Goal: Task Accomplishment & Management: Complete application form

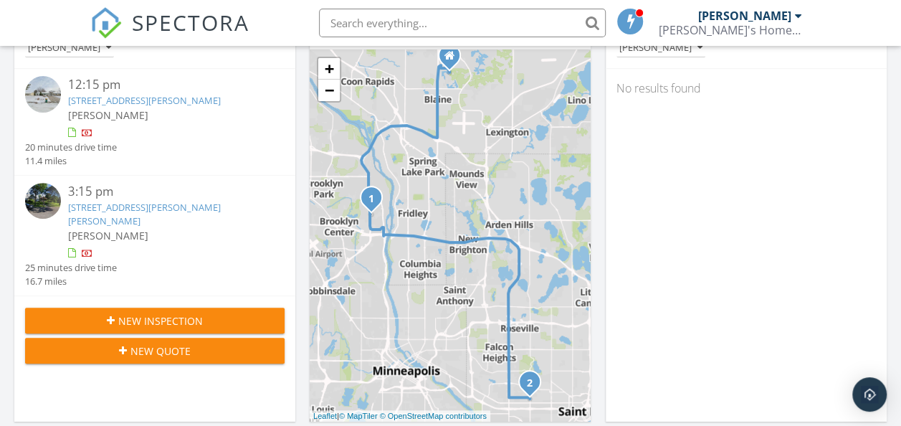
scroll to position [215, 0]
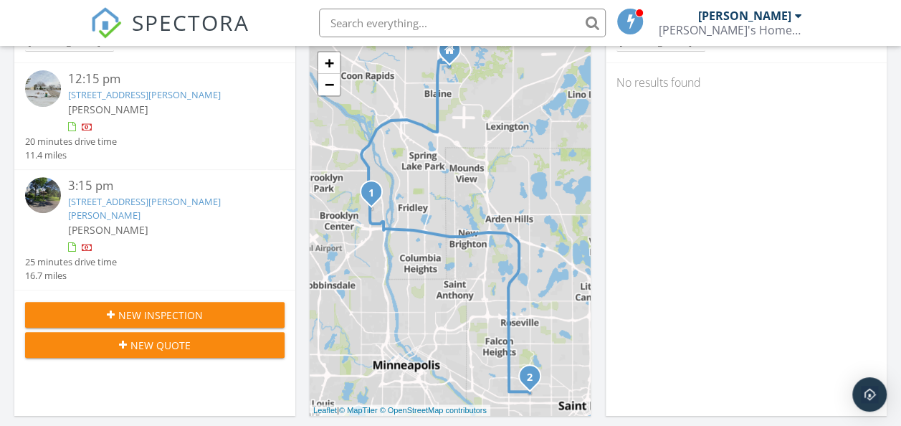
click at [153, 308] on span "New Inspection" at bounding box center [160, 315] width 85 height 15
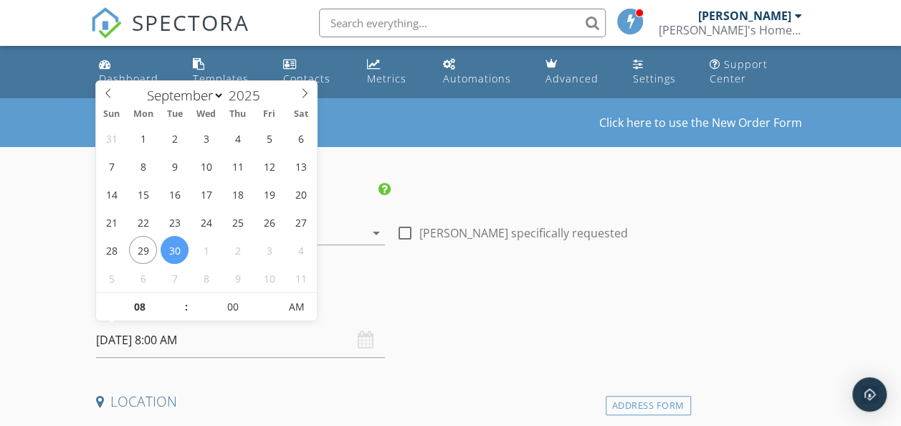
click at [200, 347] on input "[DATE] 8:00 AM" at bounding box center [240, 340] width 289 height 35
select select "9"
type input "[DATE] 8:00 AM"
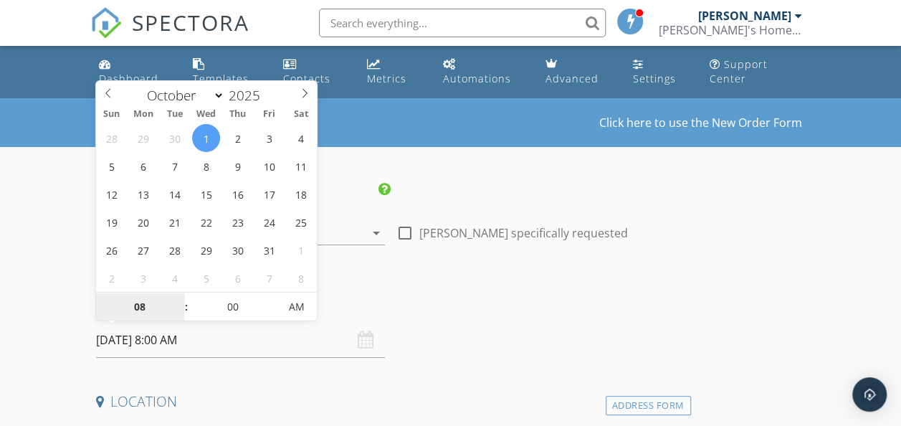
scroll to position [72, 0]
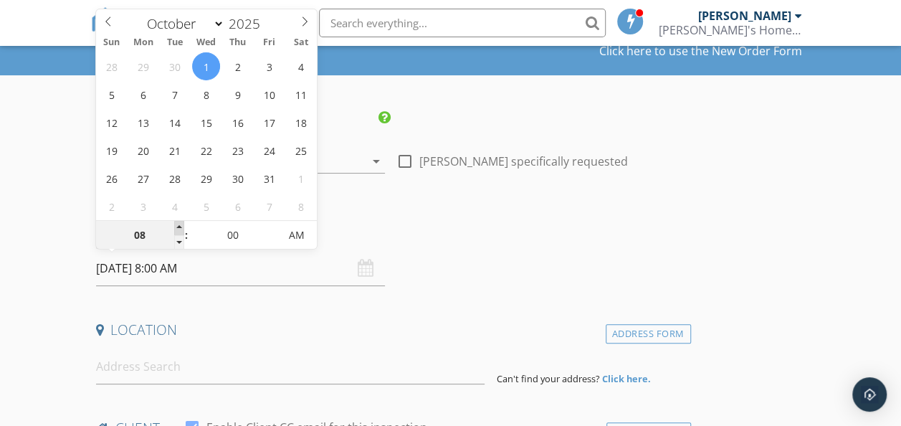
type input "09"
type input "[DATE] 9:00 AM"
click at [178, 228] on span at bounding box center [179, 228] width 10 height 14
type input "10"
type input "[DATE] 10:00 AM"
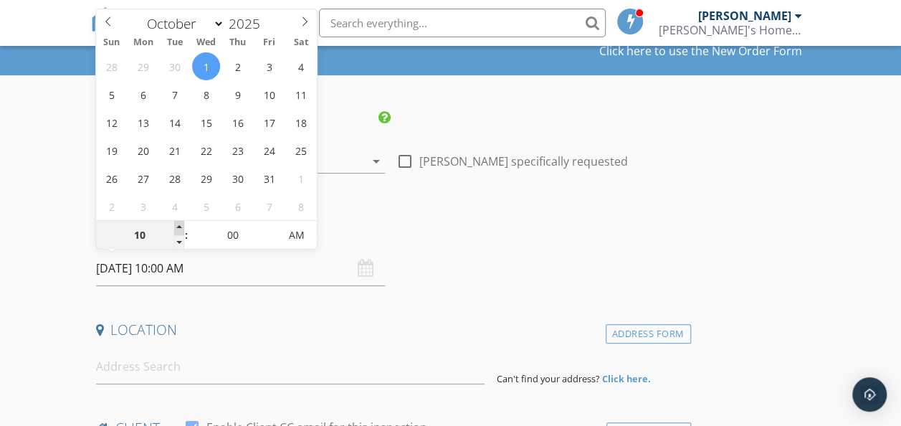
click at [178, 228] on span at bounding box center [179, 228] width 10 height 14
type input "11"
type input "[DATE] 11:00 AM"
click at [178, 228] on span at bounding box center [179, 228] width 10 height 14
type input "12"
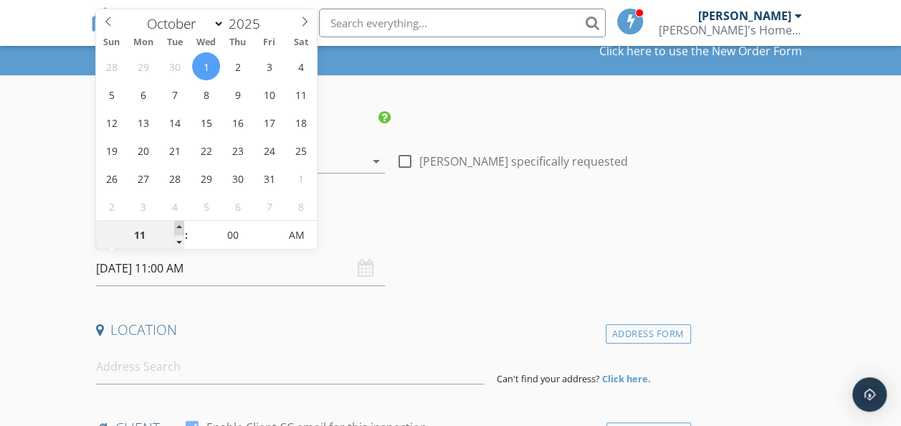
type input "[DATE] 12:00 PM"
click at [178, 228] on span at bounding box center [179, 228] width 10 height 14
type input "01"
type input "[DATE] 1:00 PM"
click at [178, 228] on span at bounding box center [179, 228] width 10 height 14
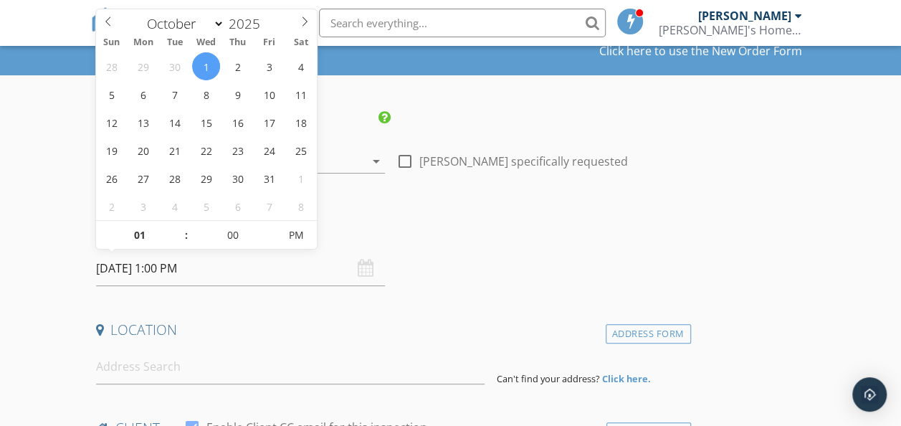
click at [497, 242] on div "Date/Time" at bounding box center [390, 236] width 601 height 29
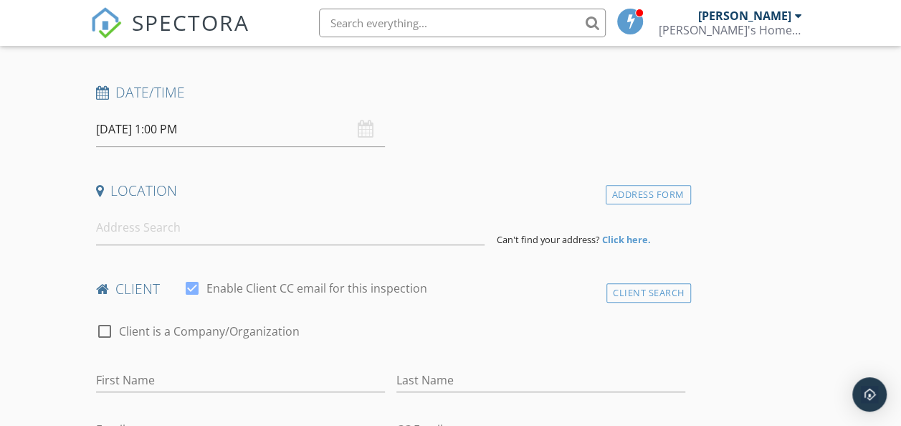
scroll to position [215, 0]
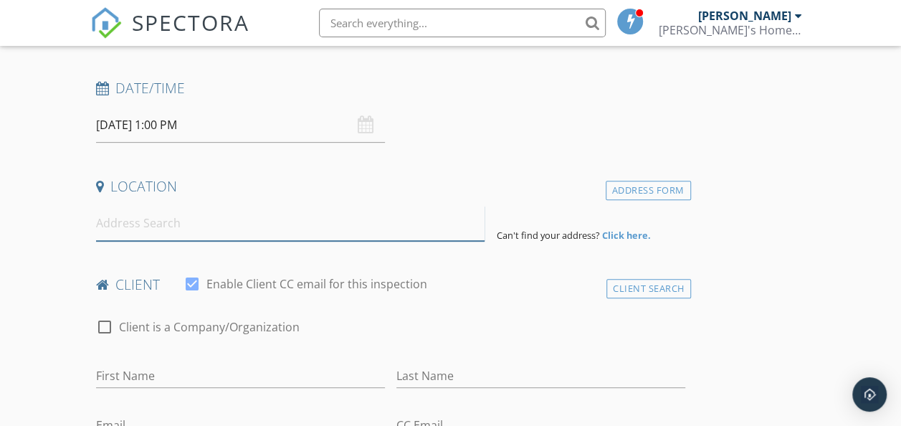
click at [184, 227] on input at bounding box center [290, 223] width 389 height 35
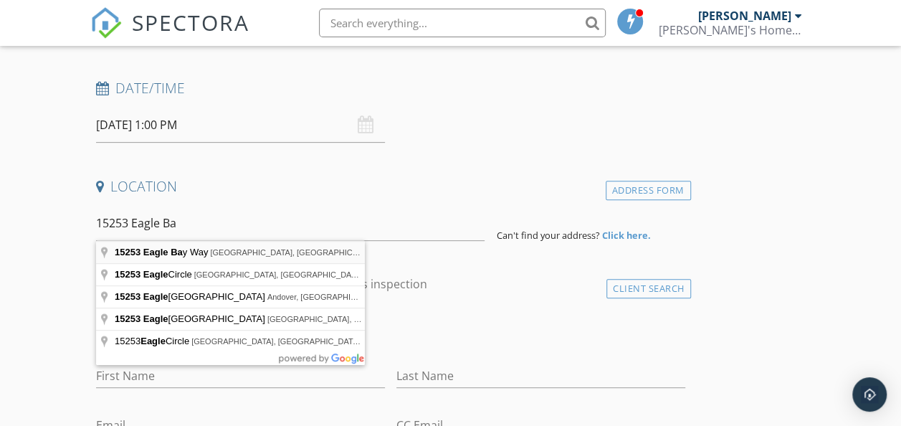
type input "[STREET_ADDRESS]"
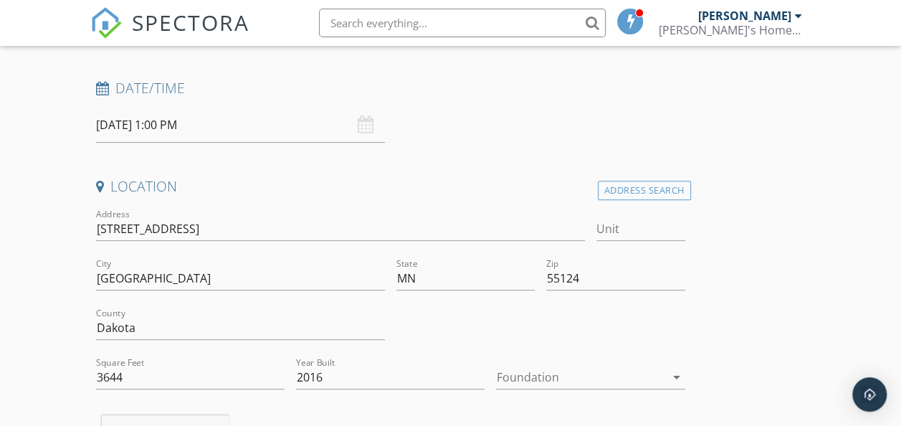
scroll to position [287, 0]
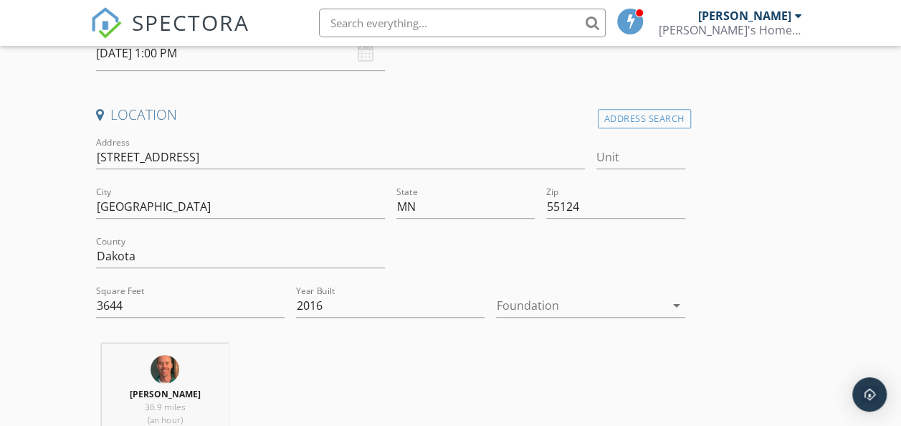
click at [496, 308] on div at bounding box center [580, 305] width 169 height 23
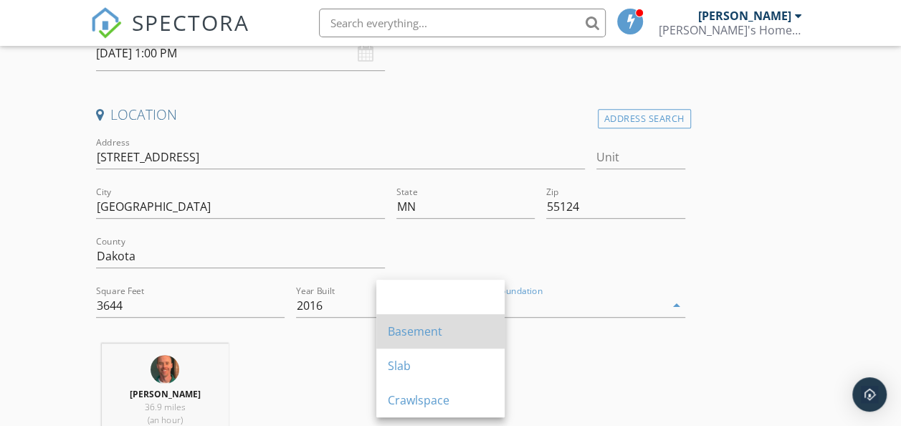
click at [440, 337] on div "Basement" at bounding box center [440, 331] width 105 height 17
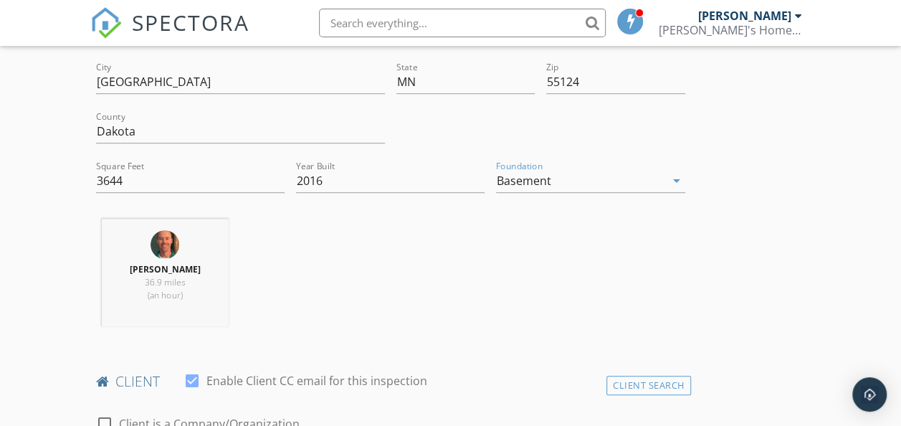
scroll to position [645, 0]
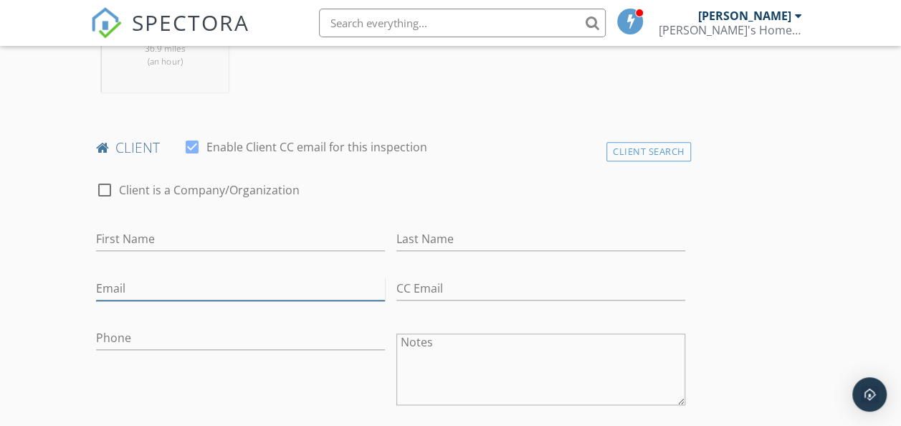
click at [139, 298] on input "Email" at bounding box center [240, 289] width 289 height 24
paste input "[EMAIL_ADDRESS][DOMAIN_NAME]"
type input "[EMAIL_ADDRESS][DOMAIN_NAME]"
click at [133, 237] on div "First Name" at bounding box center [240, 242] width 289 height 47
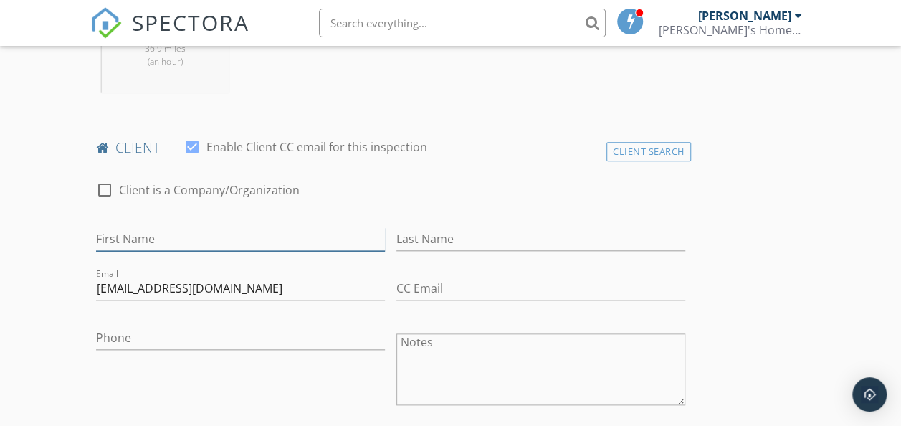
click at [128, 245] on input "First Name" at bounding box center [240, 239] width 289 height 24
type input "[PERSON_NAME]"
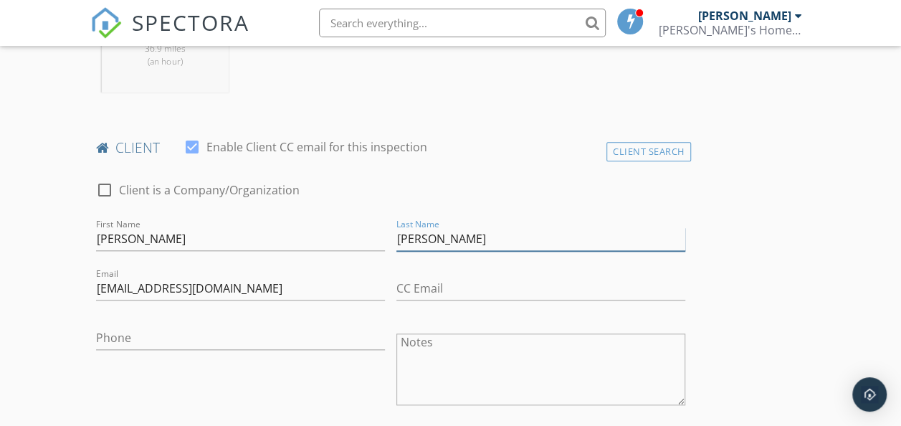
type input "[PERSON_NAME]"
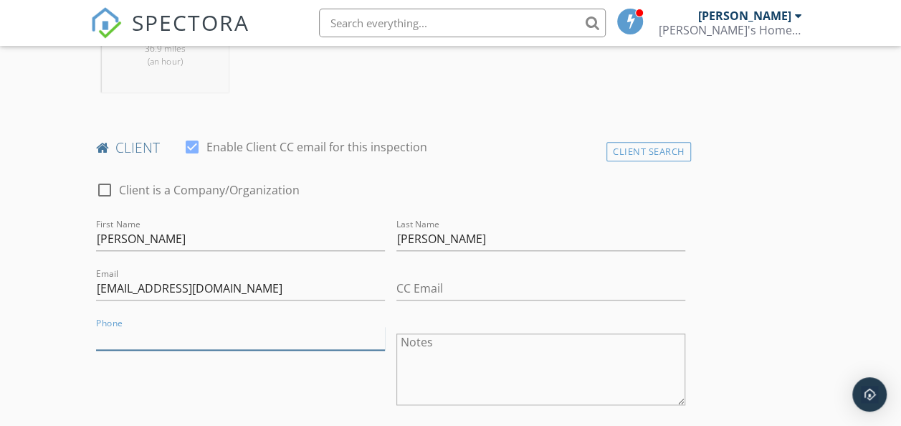
click at [116, 347] on input "Phone" at bounding box center [240, 338] width 289 height 24
paste input "[PHONE_NUMBER]"
type input "[PHONE_NUMBER]"
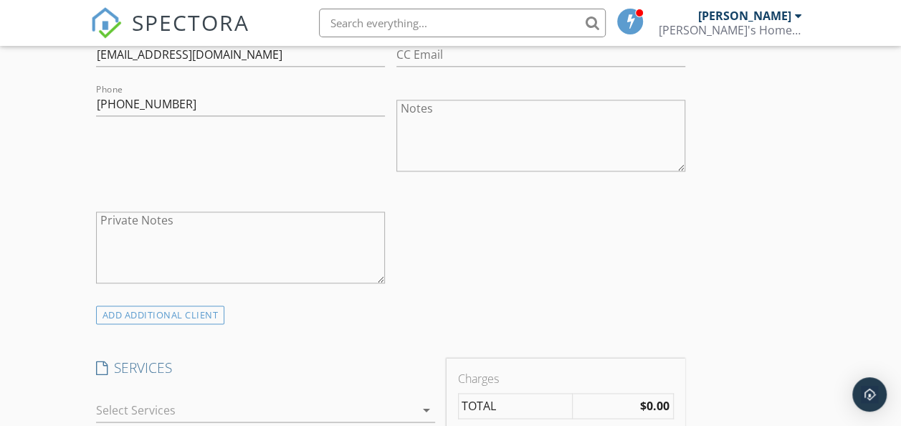
scroll to position [932, 0]
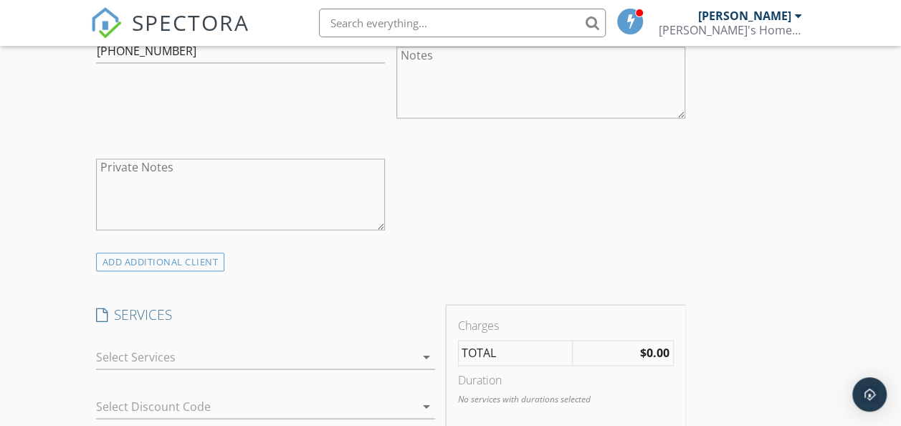
click at [117, 272] on div "ADD ADDITIONAL client" at bounding box center [160, 261] width 129 height 19
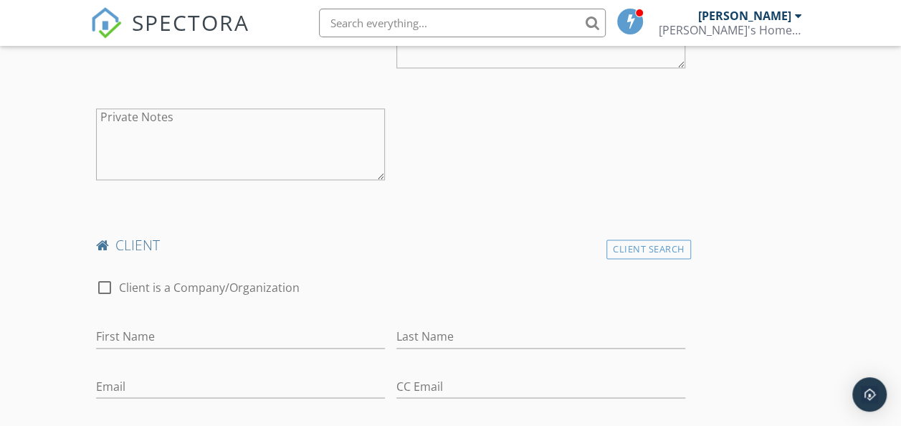
scroll to position [1004, 0]
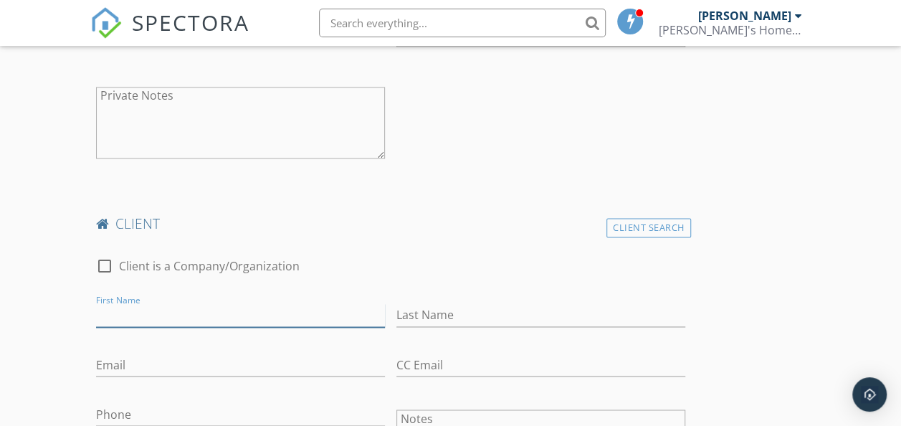
click at [156, 326] on input "First Name" at bounding box center [240, 315] width 289 height 24
type input "Savannah"
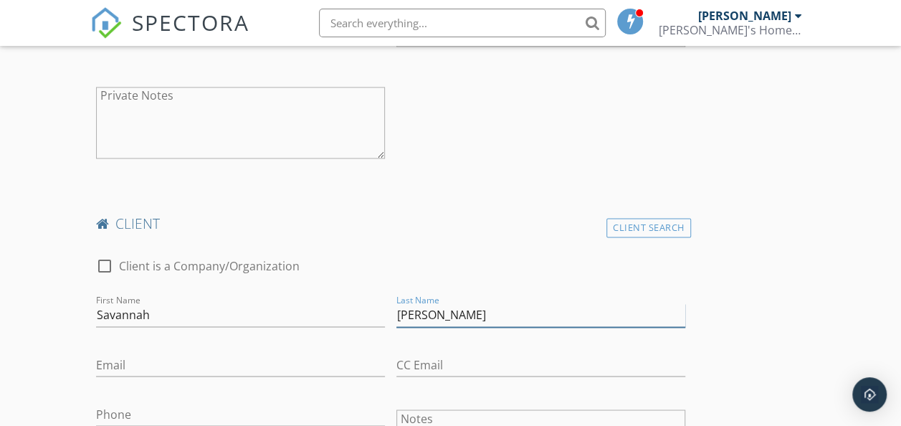
type input "[PERSON_NAME]"
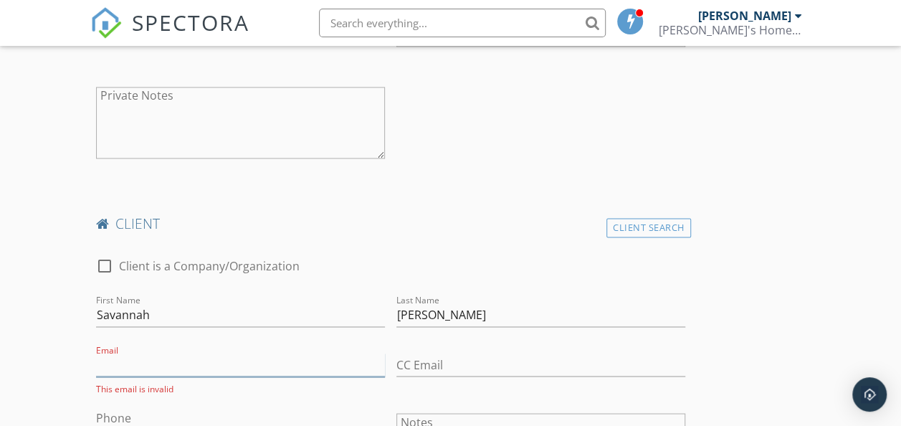
click at [123, 371] on input "Email" at bounding box center [240, 365] width 289 height 24
paste input "[EMAIL_ADDRESS][DOMAIN_NAME]"
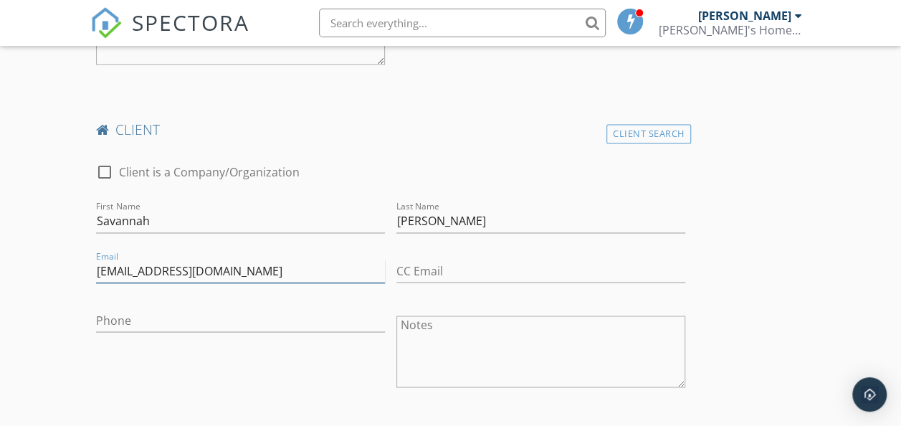
scroll to position [1147, 0]
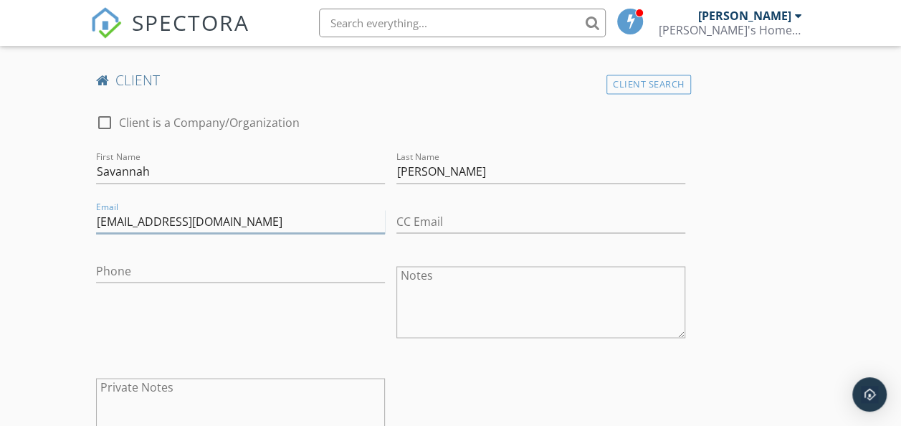
type input "[EMAIL_ADDRESS][DOMAIN_NAME]"
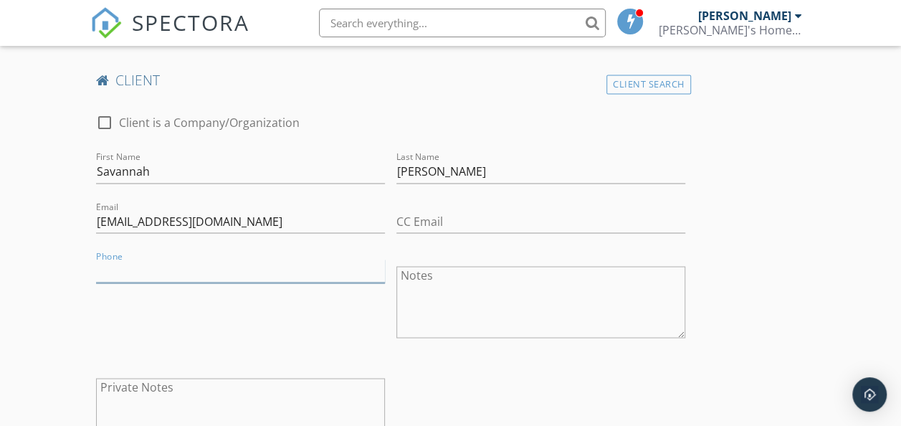
click at [132, 276] on input "Phone" at bounding box center [240, 271] width 289 height 24
paste input "[PHONE_NUMBER]"
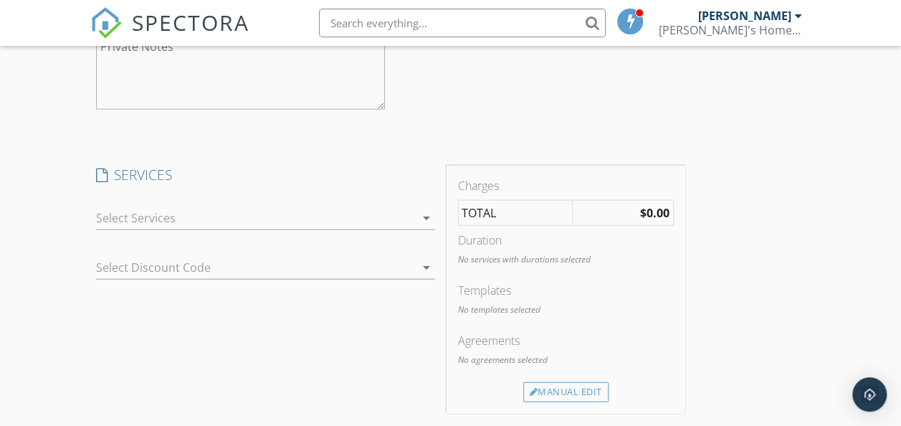
scroll to position [1506, 0]
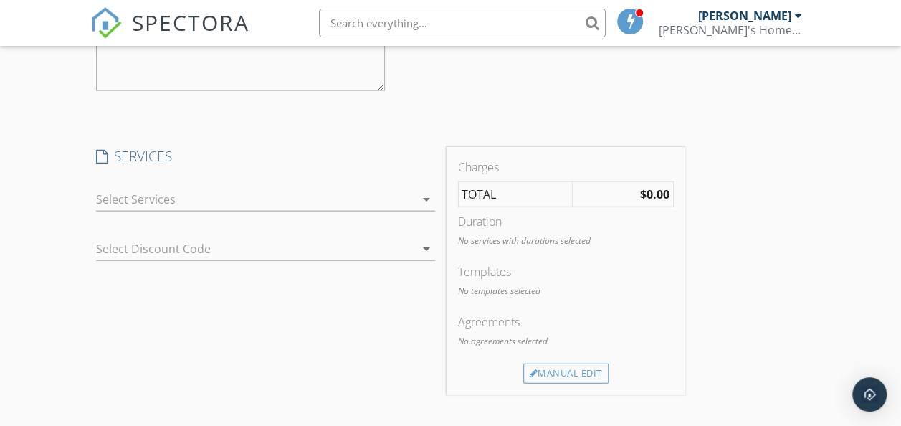
type input "[PHONE_NUMBER]"
click at [162, 207] on div at bounding box center [255, 199] width 319 height 23
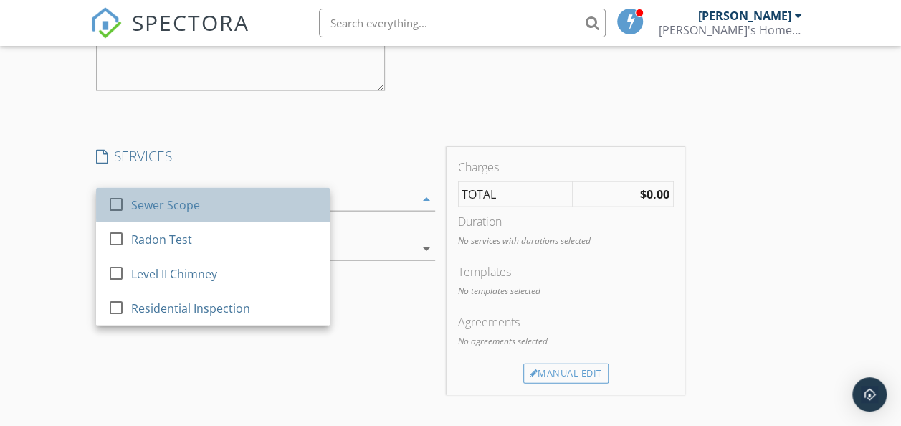
click at [166, 214] on div "Sewer Scope" at bounding box center [165, 204] width 69 height 17
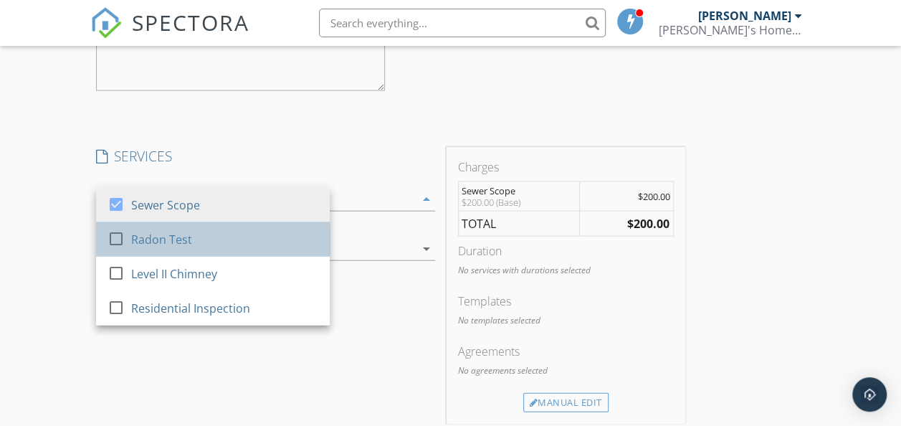
click at [160, 248] on div "Radon Test" at bounding box center [161, 239] width 61 height 17
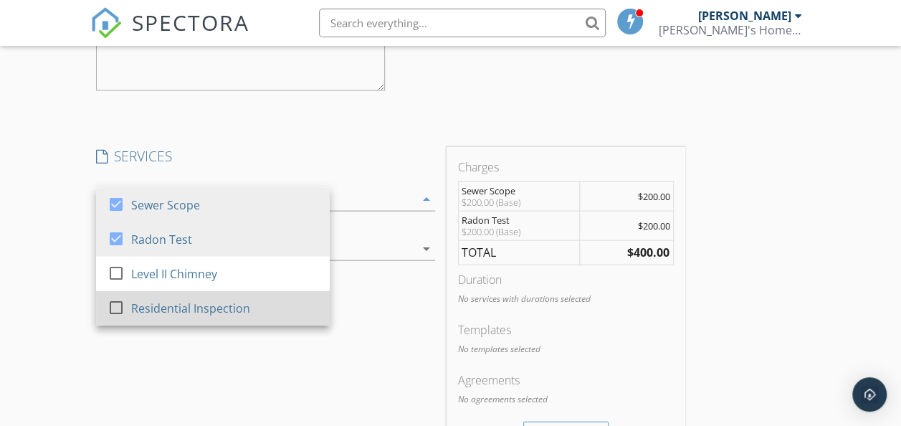
click at [152, 317] on div "Residential Inspection" at bounding box center [190, 308] width 119 height 17
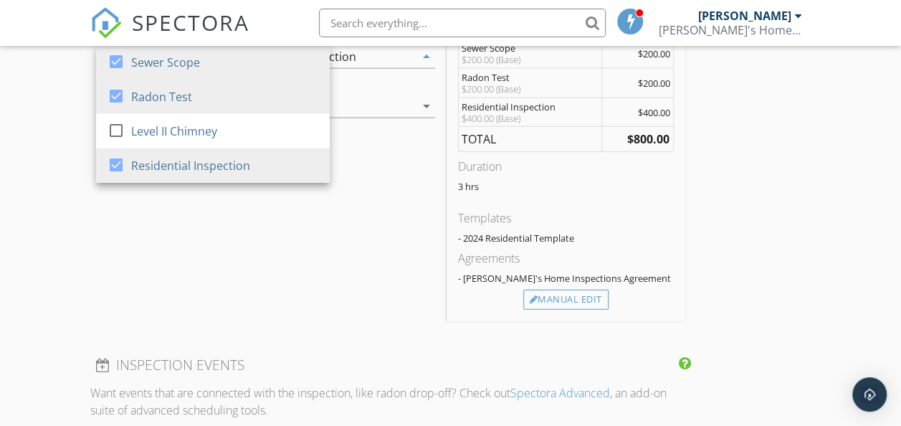
scroll to position [1649, 0]
click at [523, 309] on div "Manual Edit" at bounding box center [565, 299] width 85 height 20
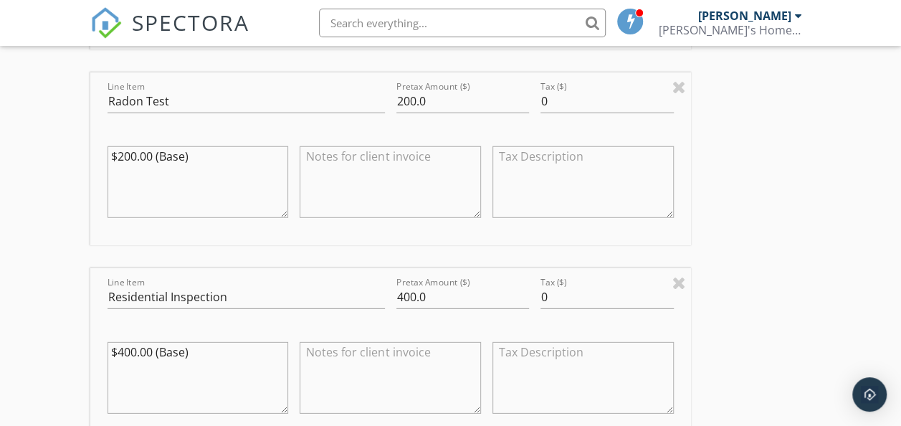
scroll to position [2008, 0]
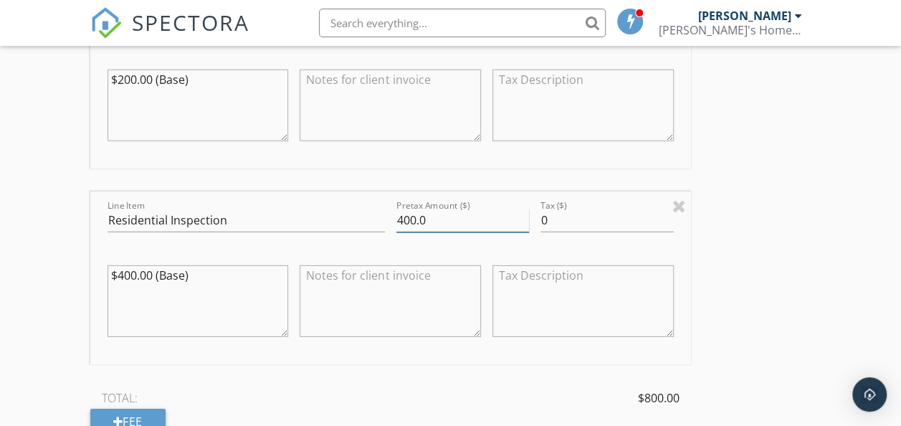
click at [397, 232] on input "400.0" at bounding box center [463, 221] width 133 height 24
type input "450.0"
click at [131, 286] on textarea "$400.00 (Base)" at bounding box center [198, 301] width 181 height 72
type textarea "$450.00 (Base)"
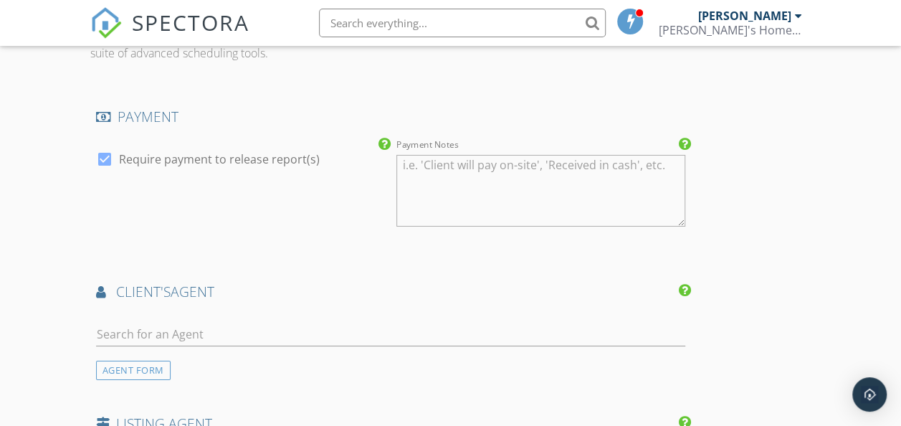
scroll to position [2582, 0]
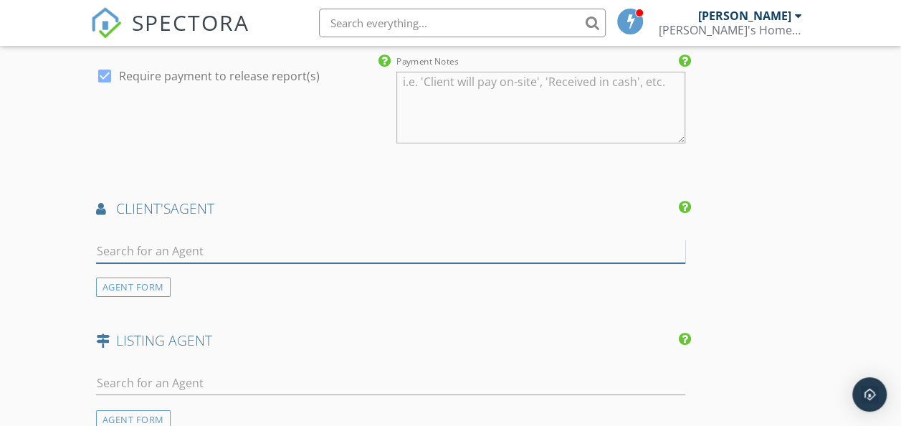
click at [216, 263] on input "text" at bounding box center [390, 252] width 589 height 24
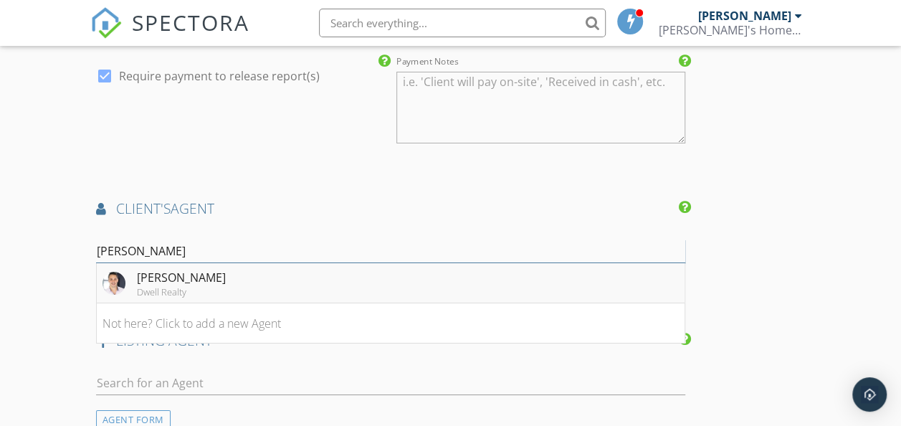
type input "[PERSON_NAME]"
click at [182, 298] on div "Dwell Realty" at bounding box center [181, 291] width 89 height 11
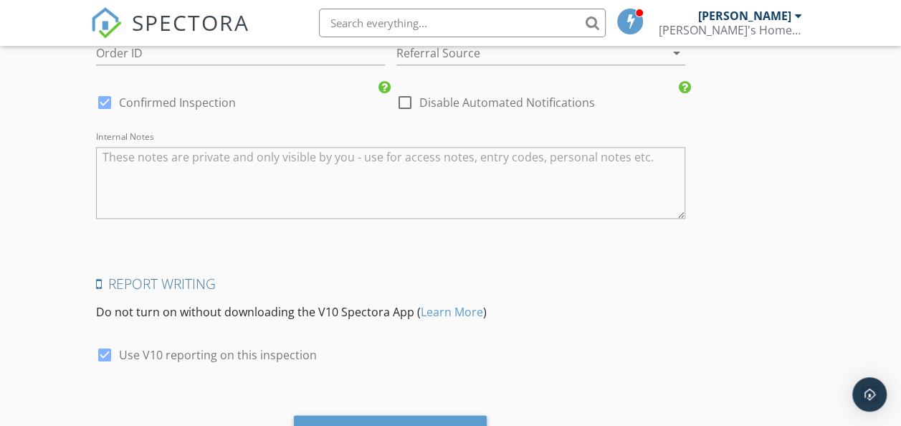
scroll to position [3450, 0]
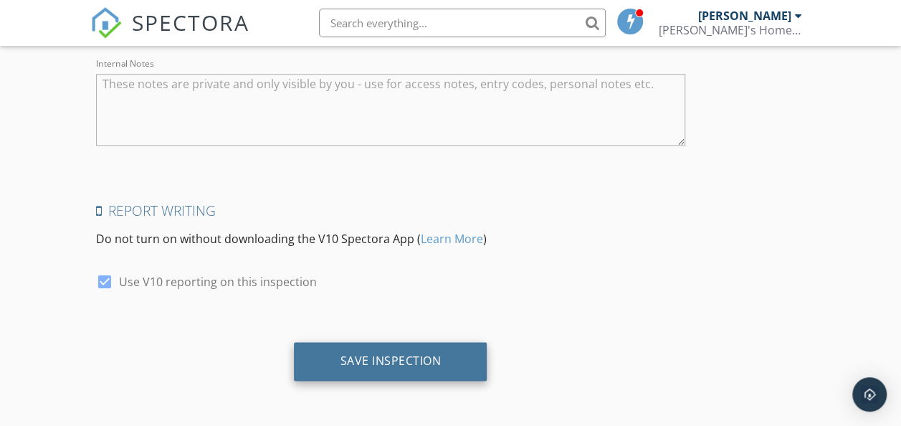
click at [298, 374] on div "Save Inspection" at bounding box center [390, 361] width 193 height 39
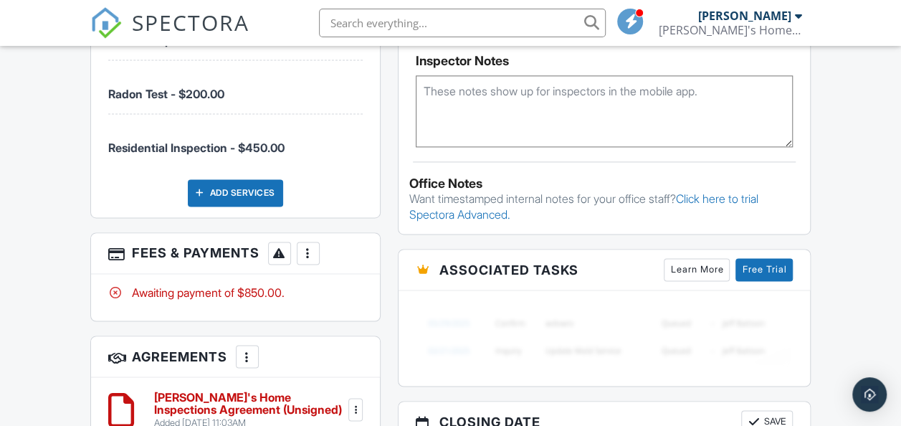
scroll to position [1004, 0]
click at [449, 100] on textarea at bounding box center [605, 111] width 378 height 72
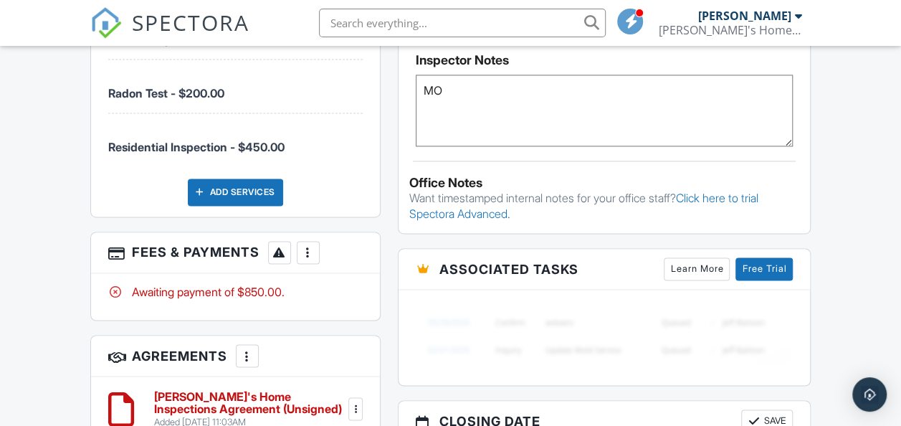
type textarea "M"
type textarea "Radon starting 9/29 and sewer 9/29"
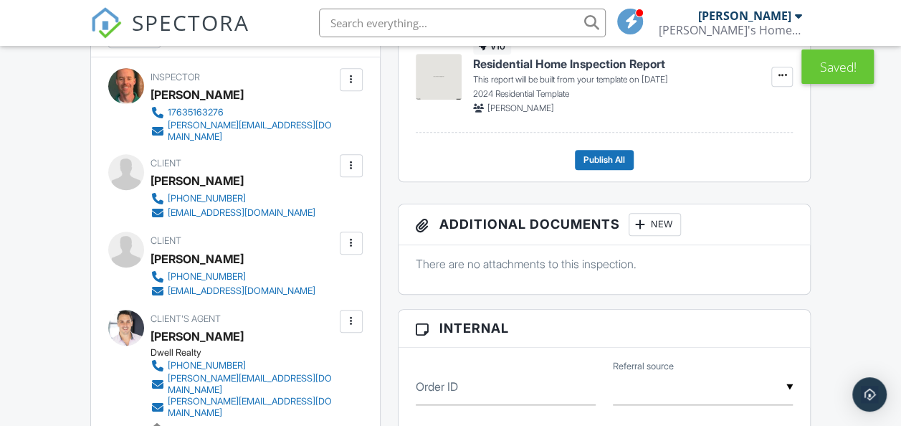
scroll to position [0, 0]
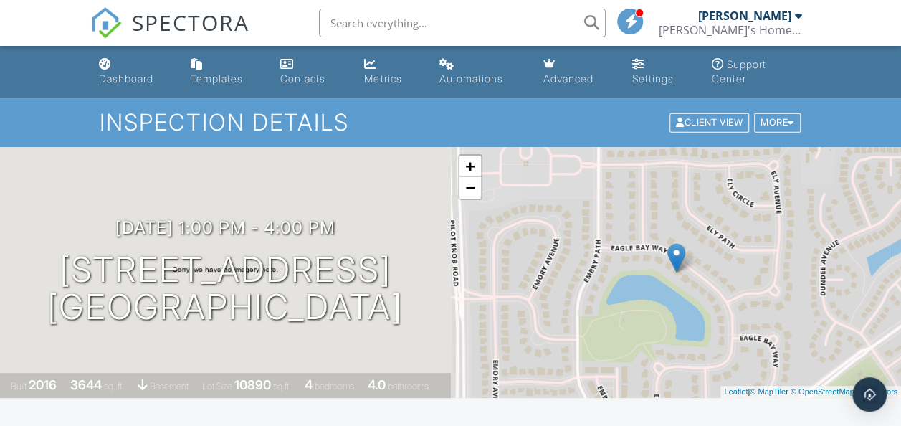
click at [122, 66] on link "Dashboard" at bounding box center [133, 72] width 80 height 41
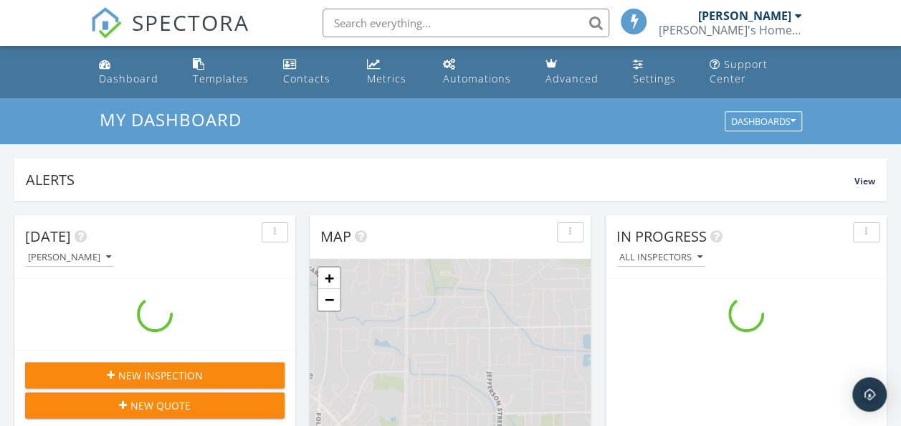
scroll to position [1327, 923]
